Goal: Task Accomplishment & Management: Manage account settings

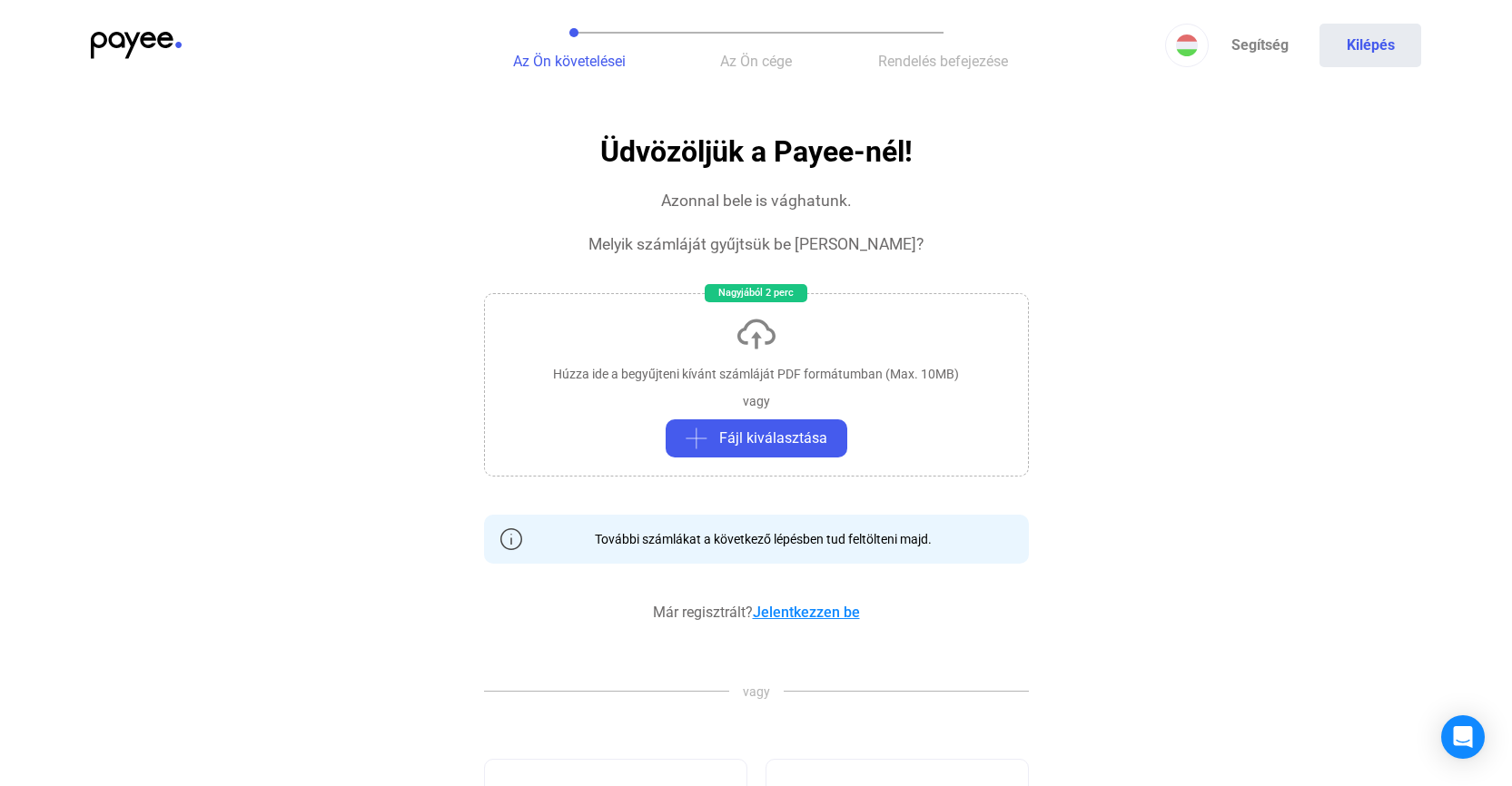
click at [824, 610] on link "Jelentkezzen be" at bounding box center [807, 612] width 107 height 17
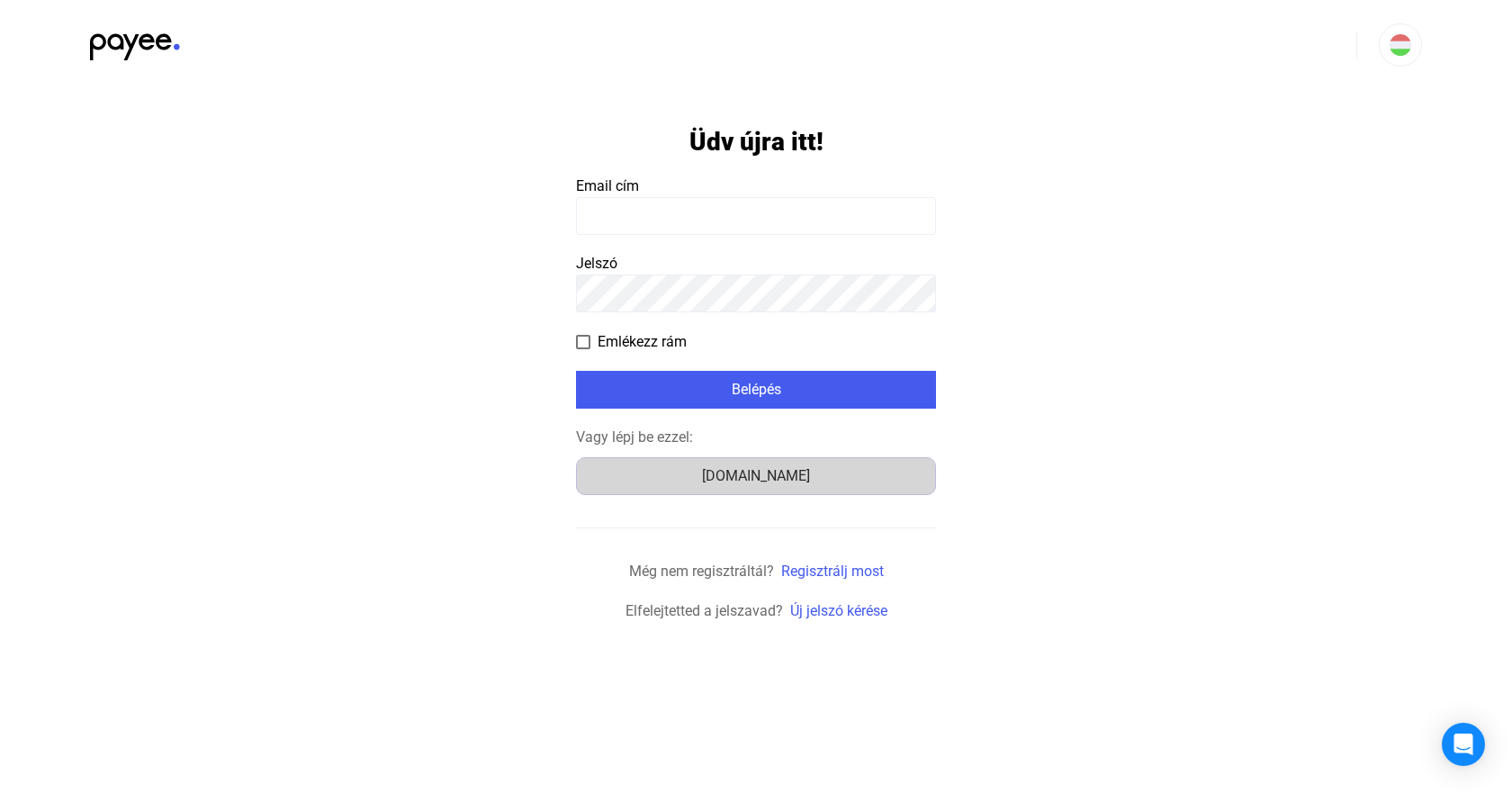
click at [801, 477] on div "[DOMAIN_NAME]" at bounding box center [756, 475] width 347 height 21
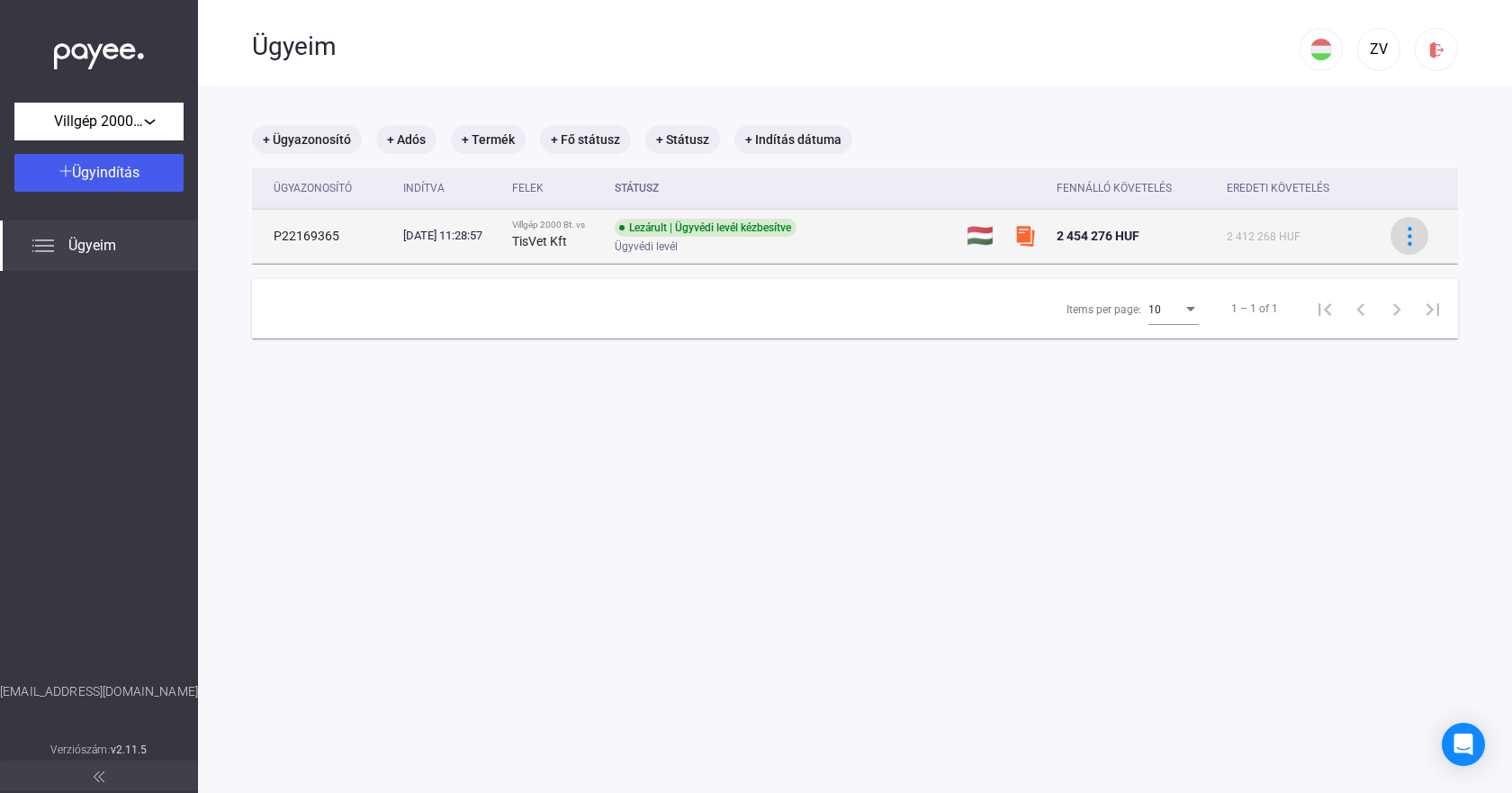
click at [1401, 238] on img at bounding box center [1410, 236] width 19 height 19
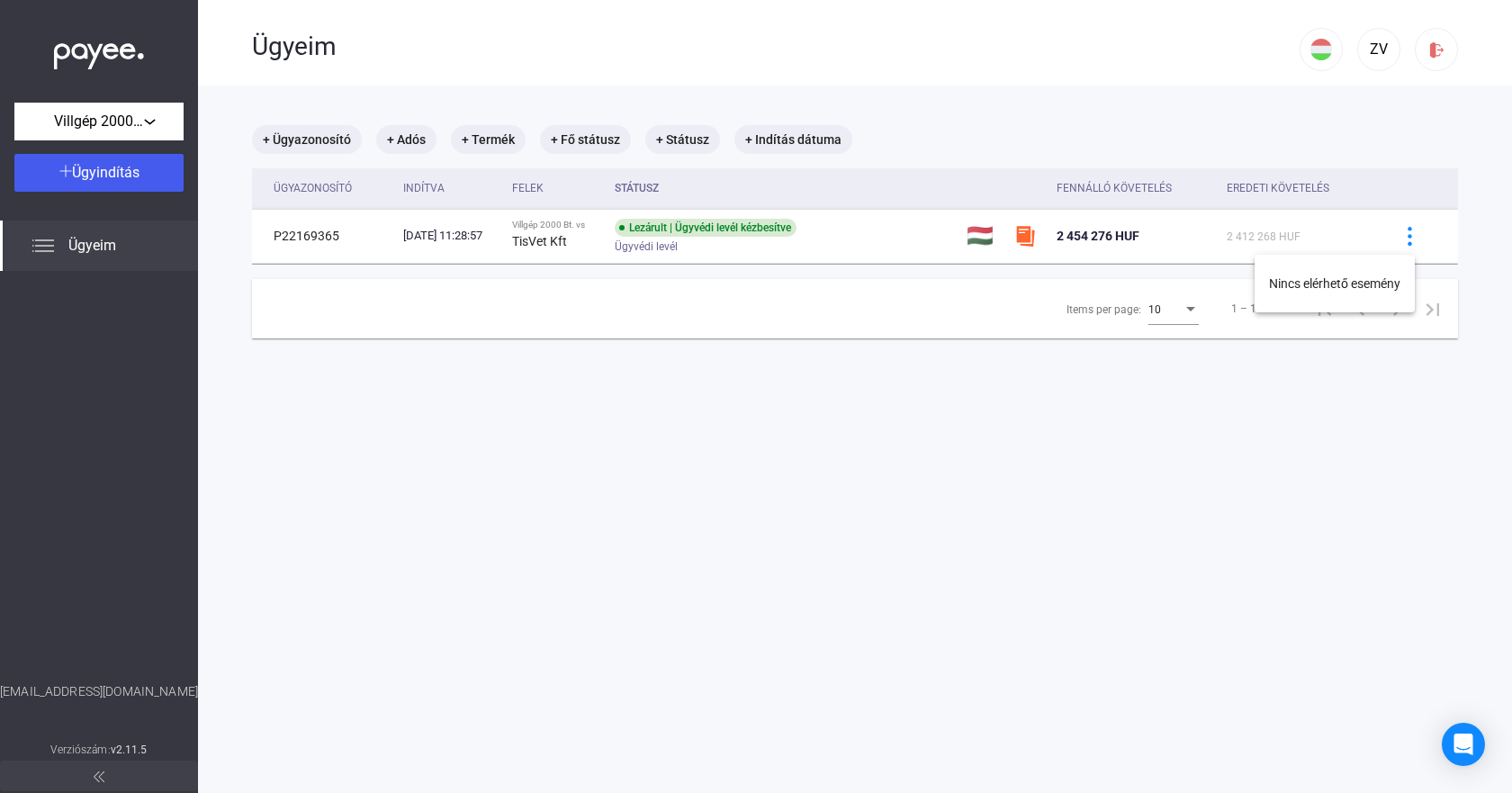
click at [523, 261] on div at bounding box center [756, 396] width 1512 height 793
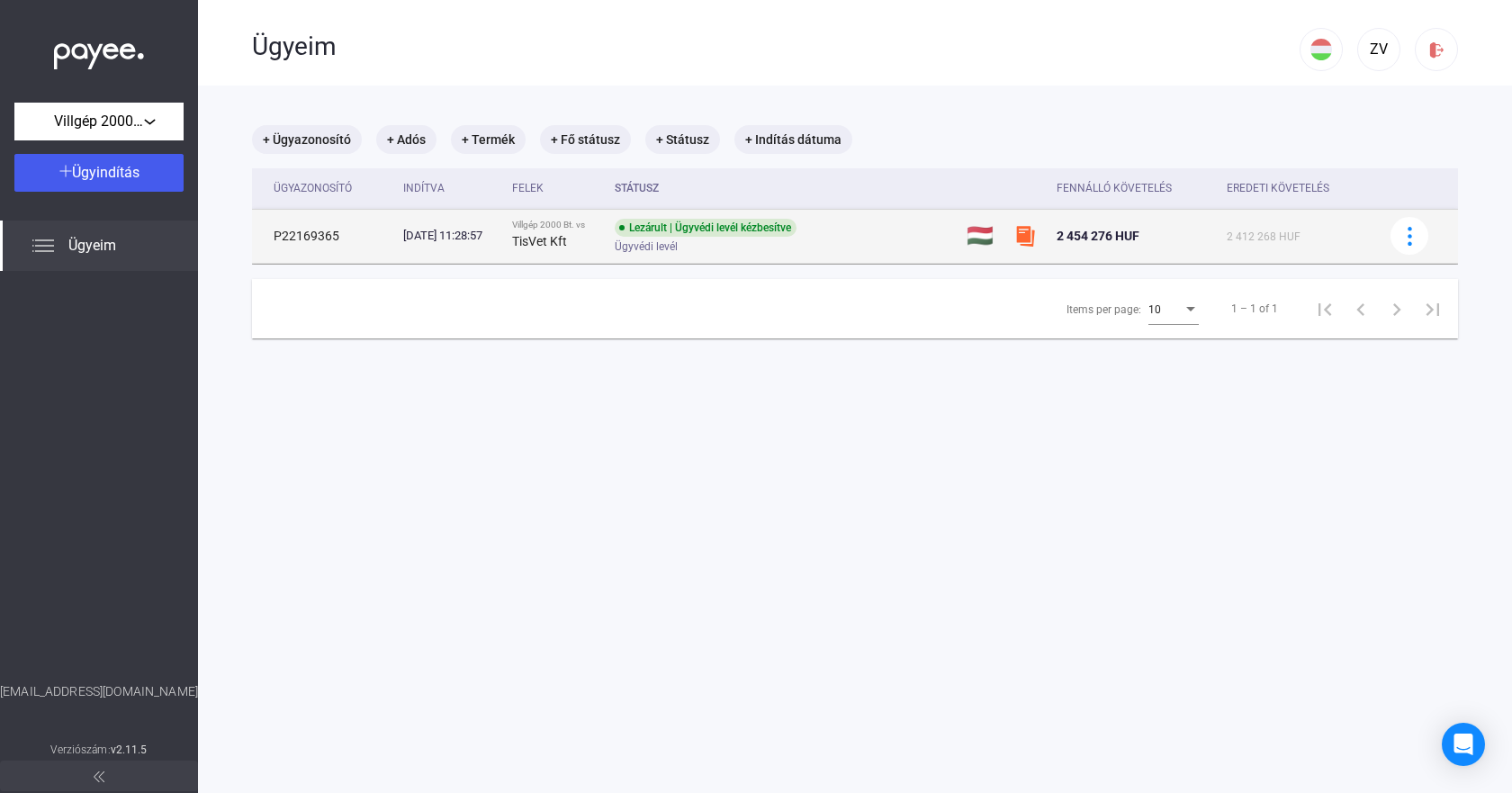
click at [497, 240] on div "[DATE] 11:28:57" at bounding box center [450, 235] width 94 height 18
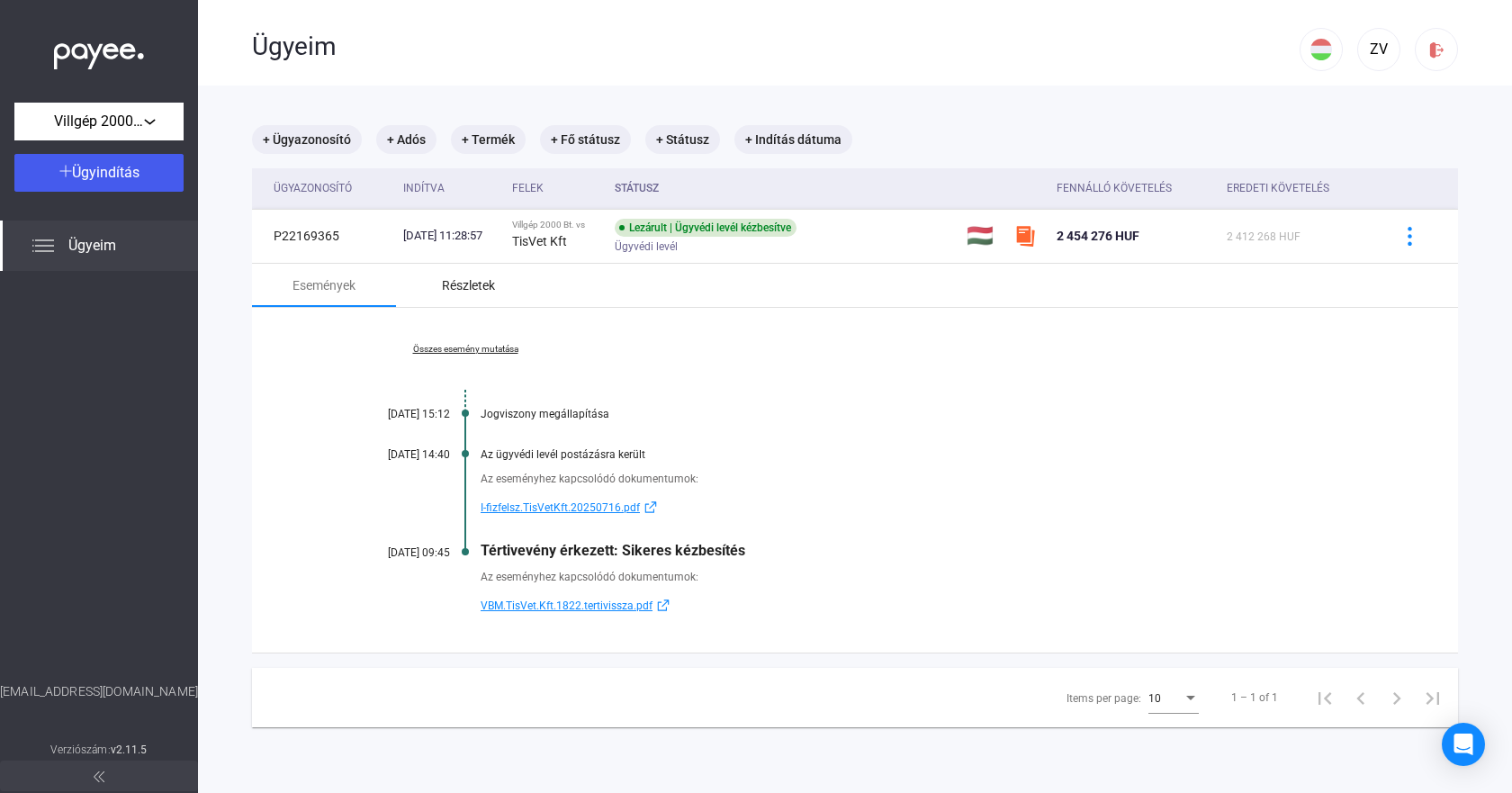
click at [474, 281] on div "Részletek" at bounding box center [468, 285] width 53 height 21
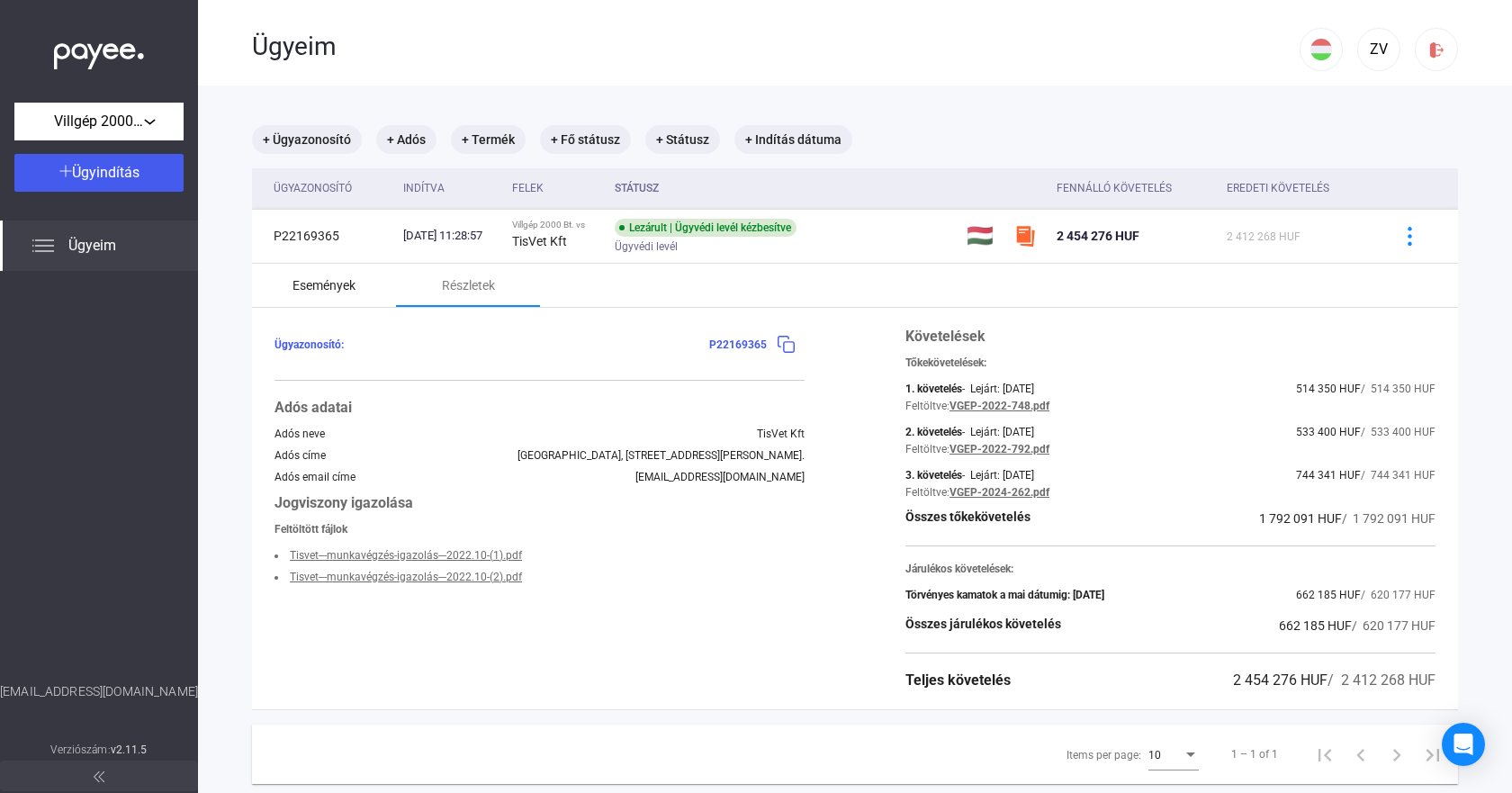
click at [326, 286] on div "Események" at bounding box center [324, 285] width 63 height 21
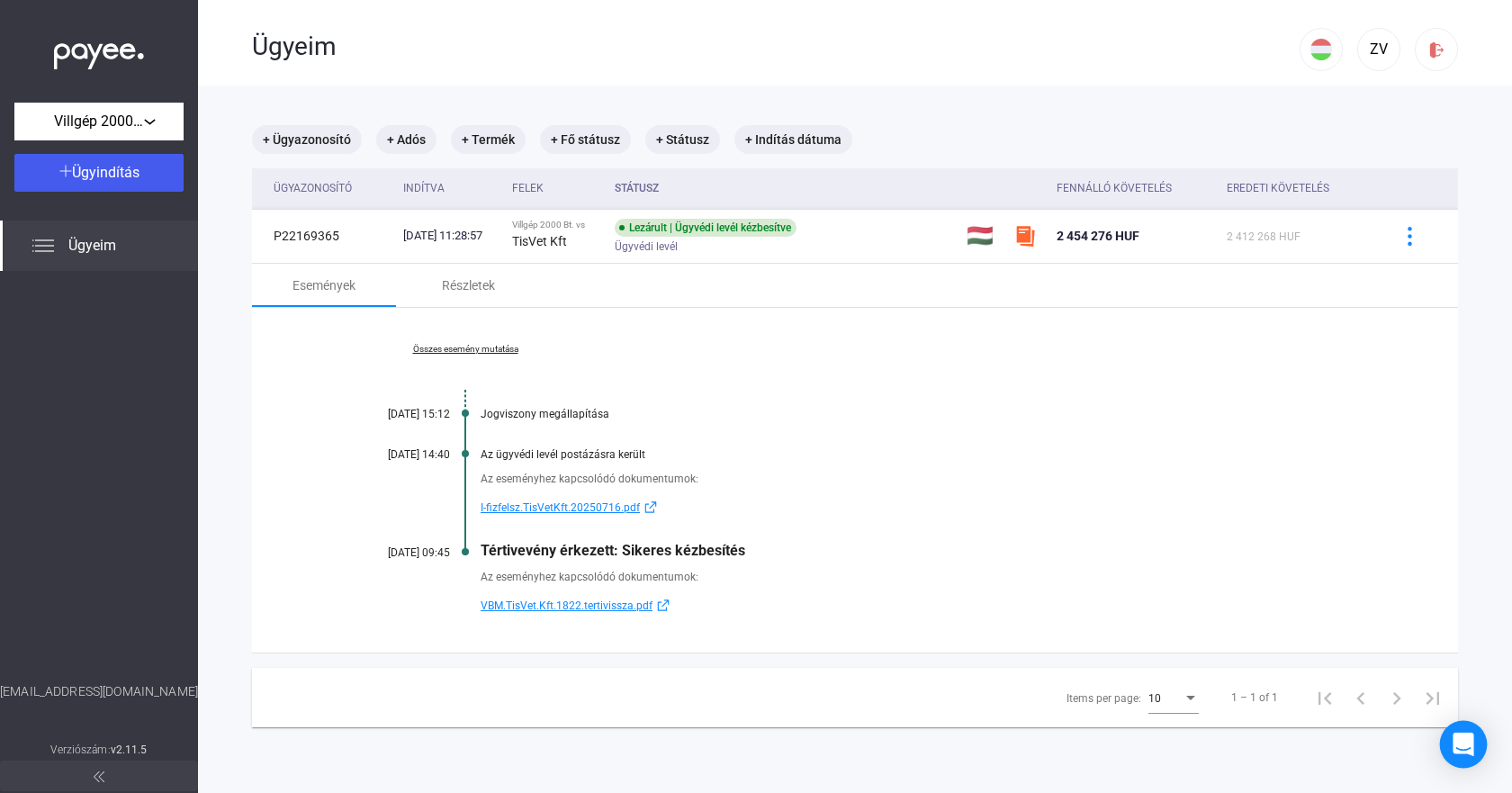
click at [1473, 738] on div "Open Intercom Messenger" at bounding box center [1463, 745] width 48 height 48
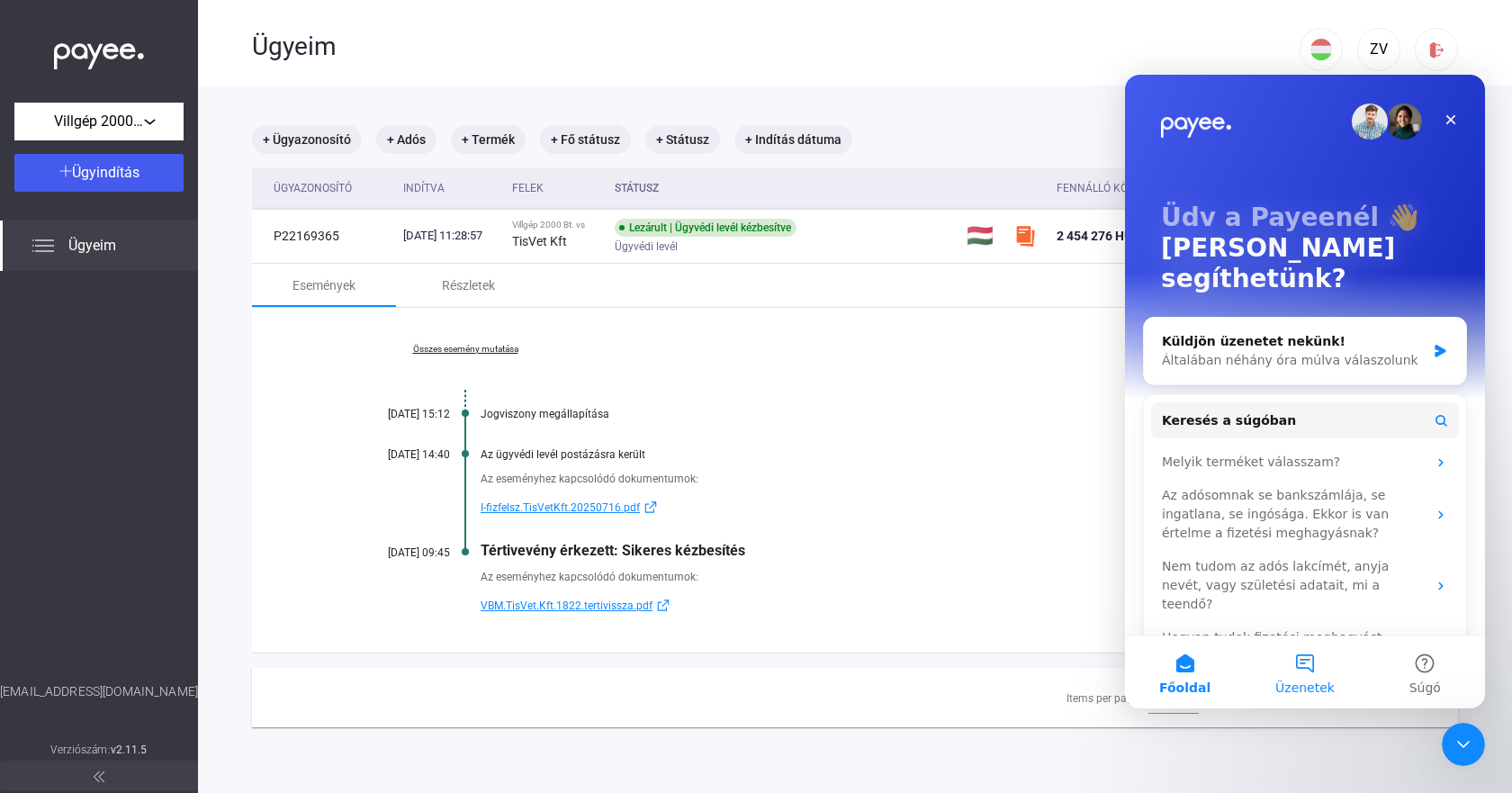
click at [1300, 653] on button "Üzenetek" at bounding box center [1304, 672] width 119 height 72
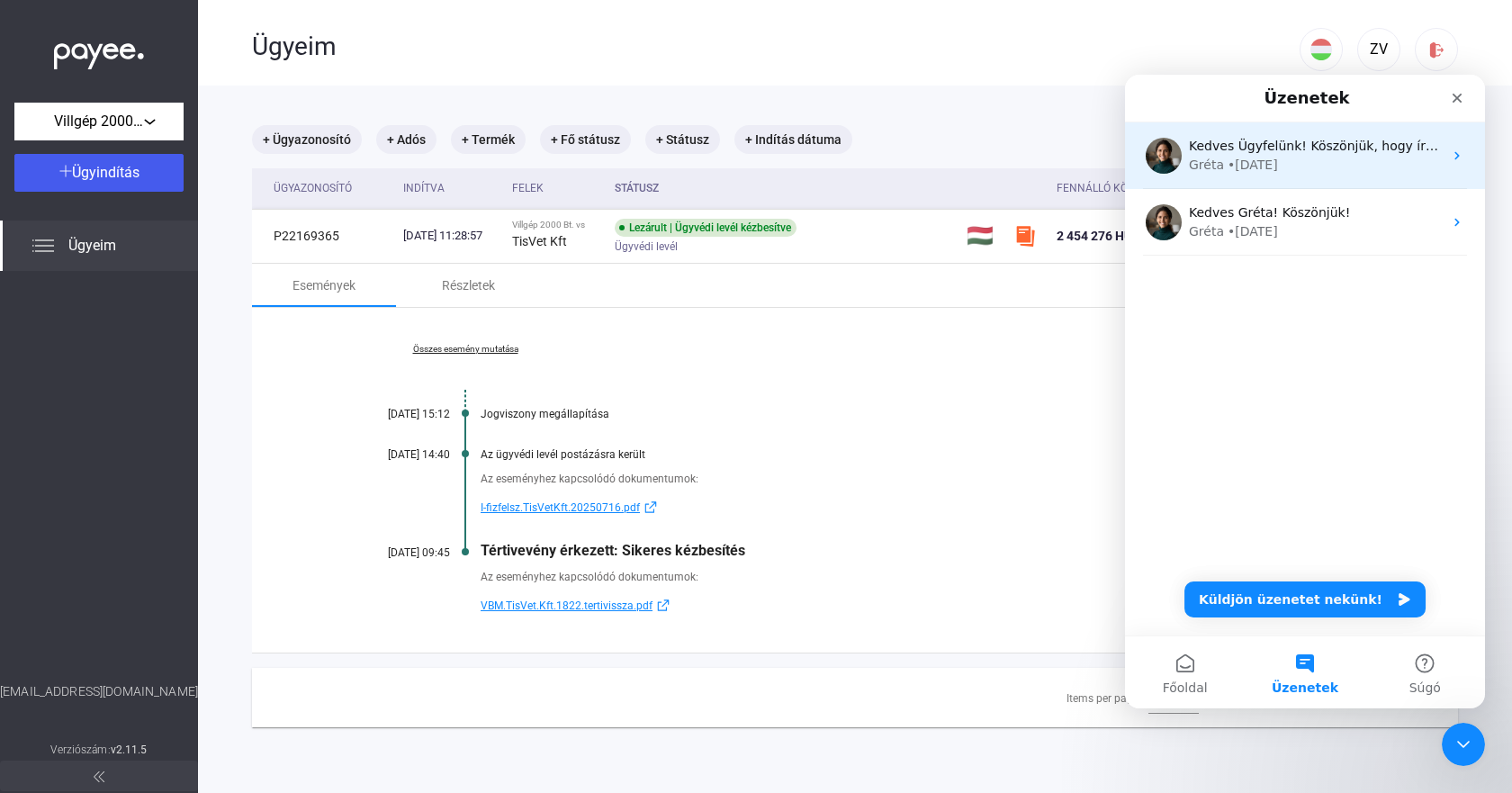
click at [1235, 174] on div "Kedves Ügyfelünk! Köszönjük, hogy írt nekünk. Az ügyvédi levél kézbesítésével a…" at bounding box center [1304, 155] width 360 height 66
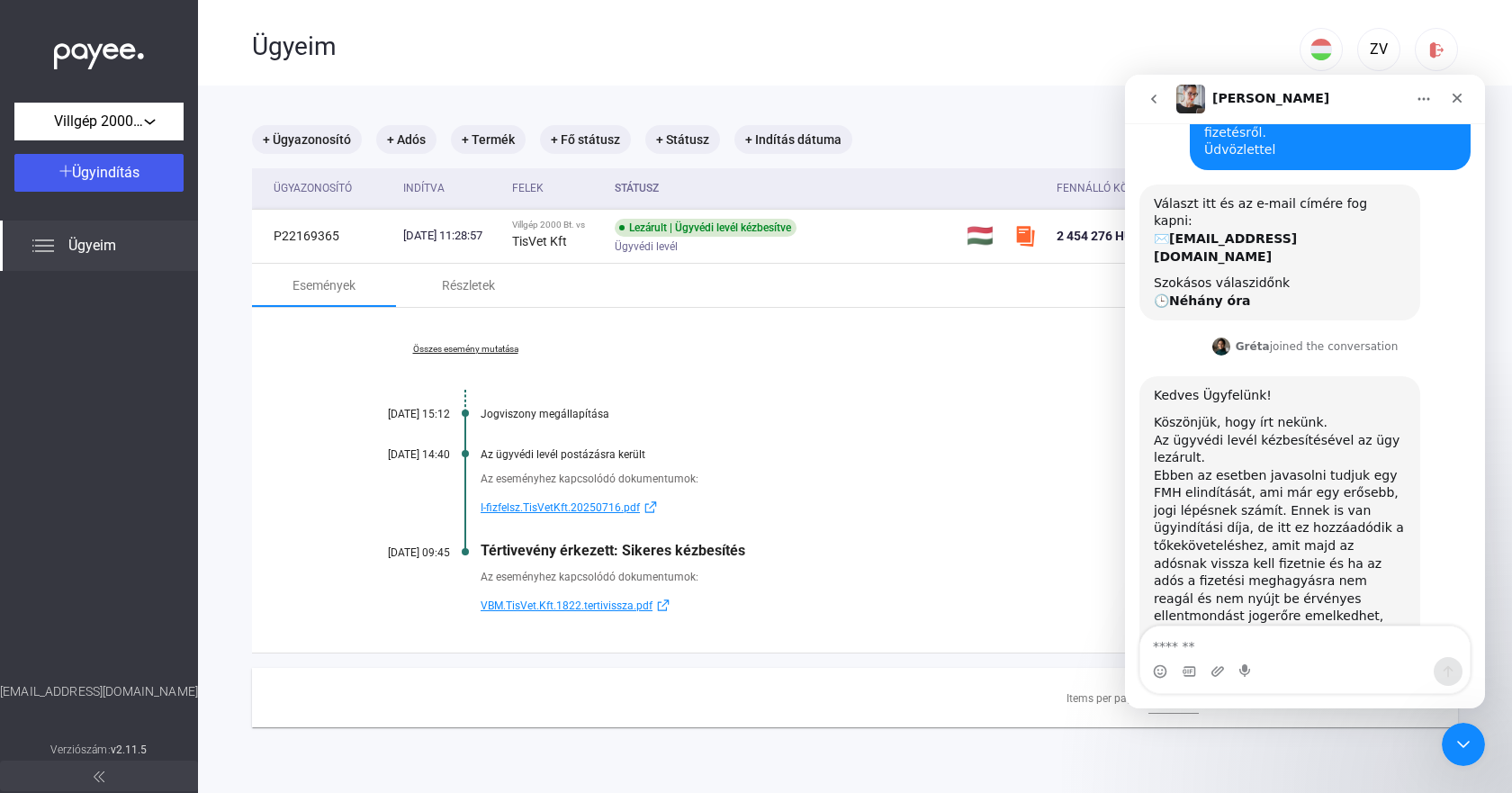
scroll to position [222, 0]
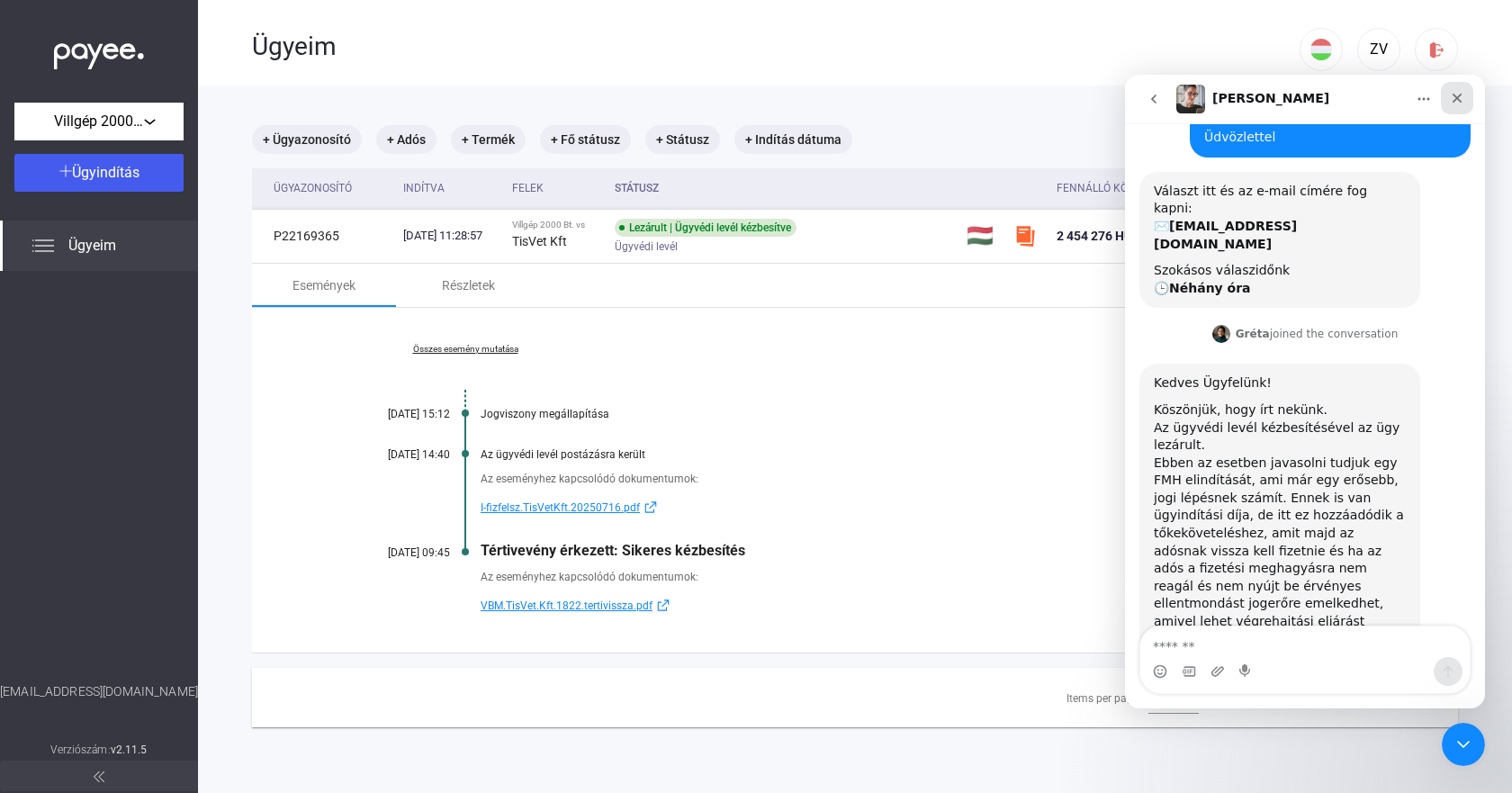
click at [1445, 111] on div "Bezárás" at bounding box center [1456, 98] width 33 height 33
